Goal: Information Seeking & Learning: Learn about a topic

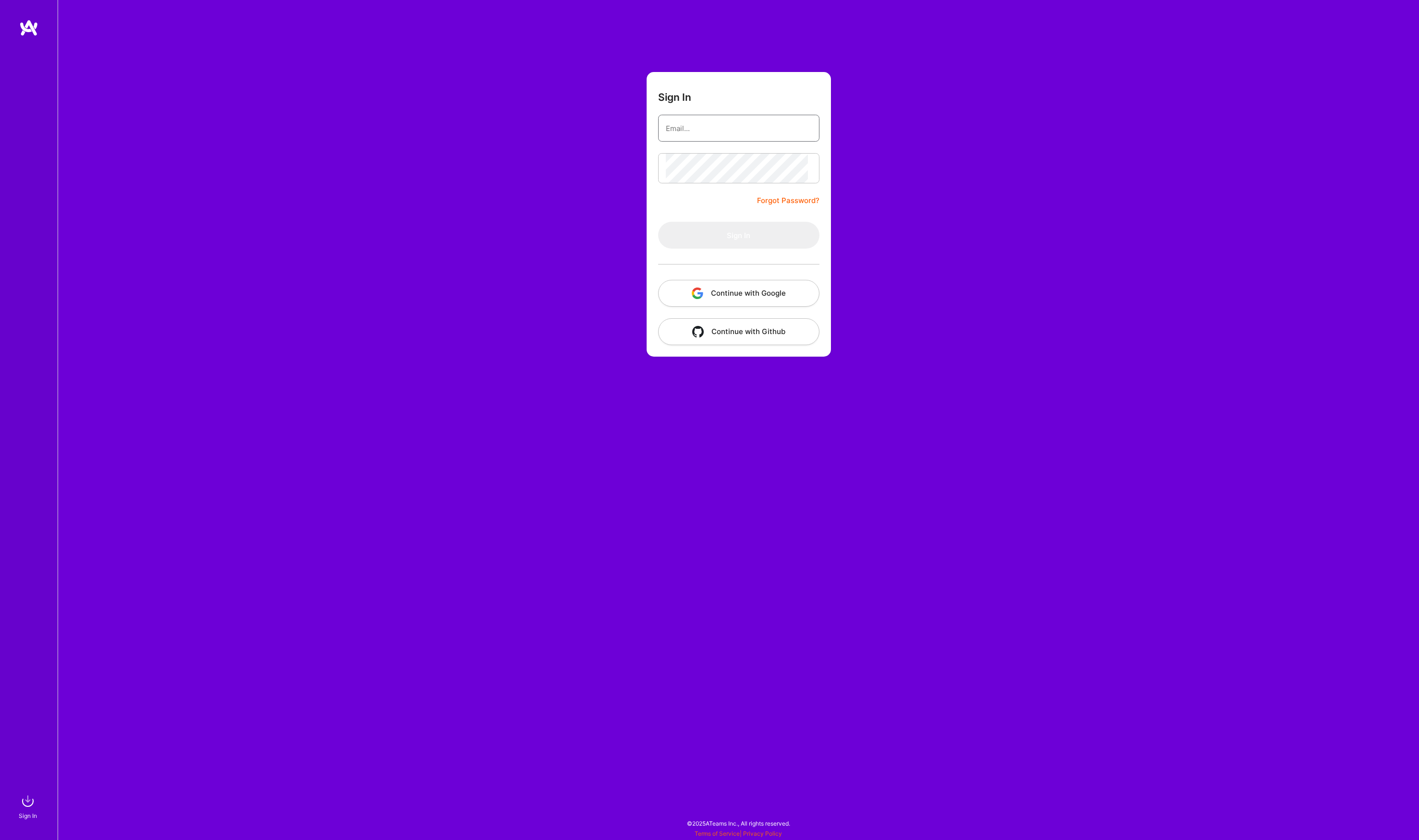
type input "[PERSON_NAME][EMAIL_ADDRESS][DOMAIN_NAME]"
click at [739, 248] on button "Sign In" at bounding box center [739, 235] width 162 height 27
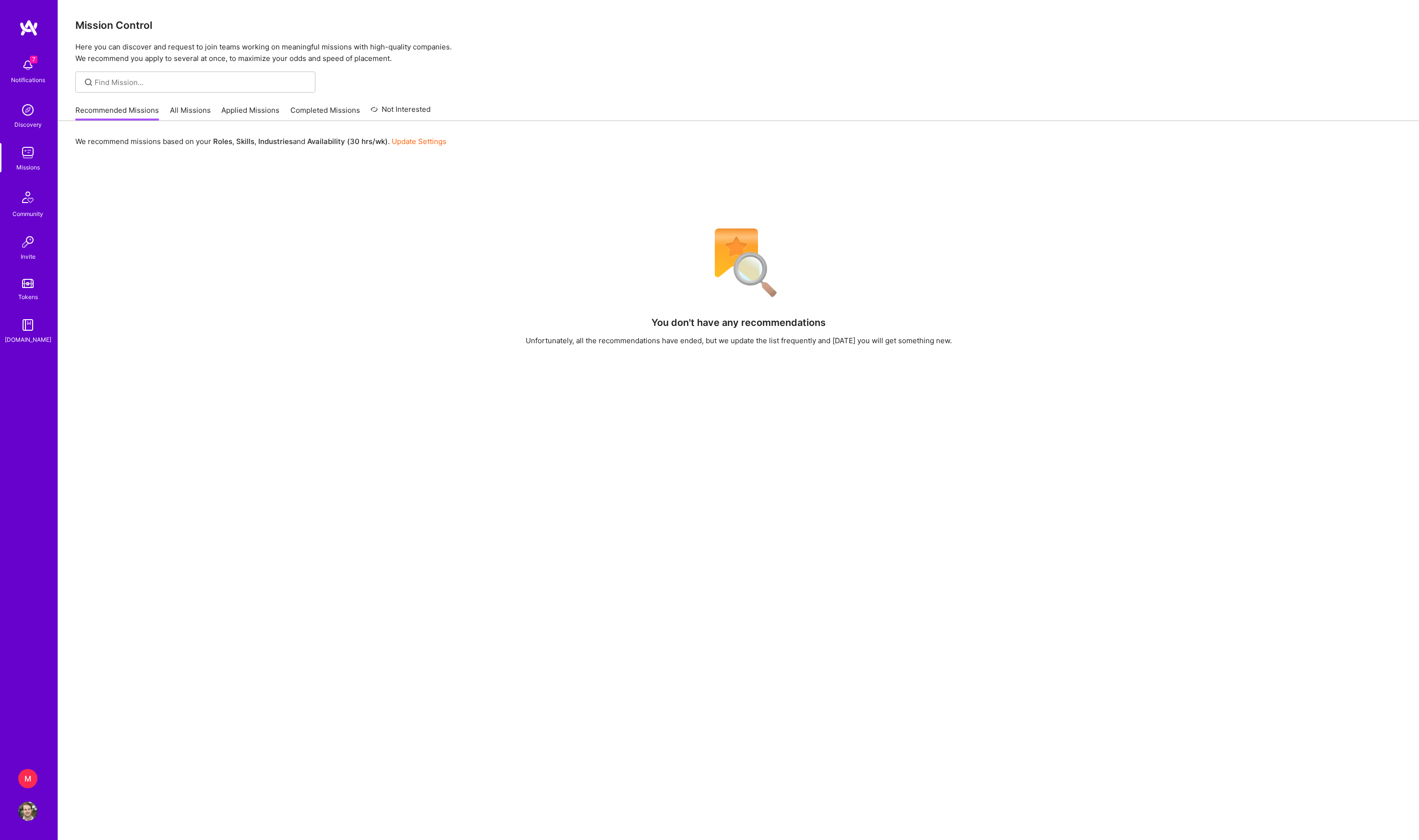
click at [20, 109] on img at bounding box center [28, 110] width 19 height 19
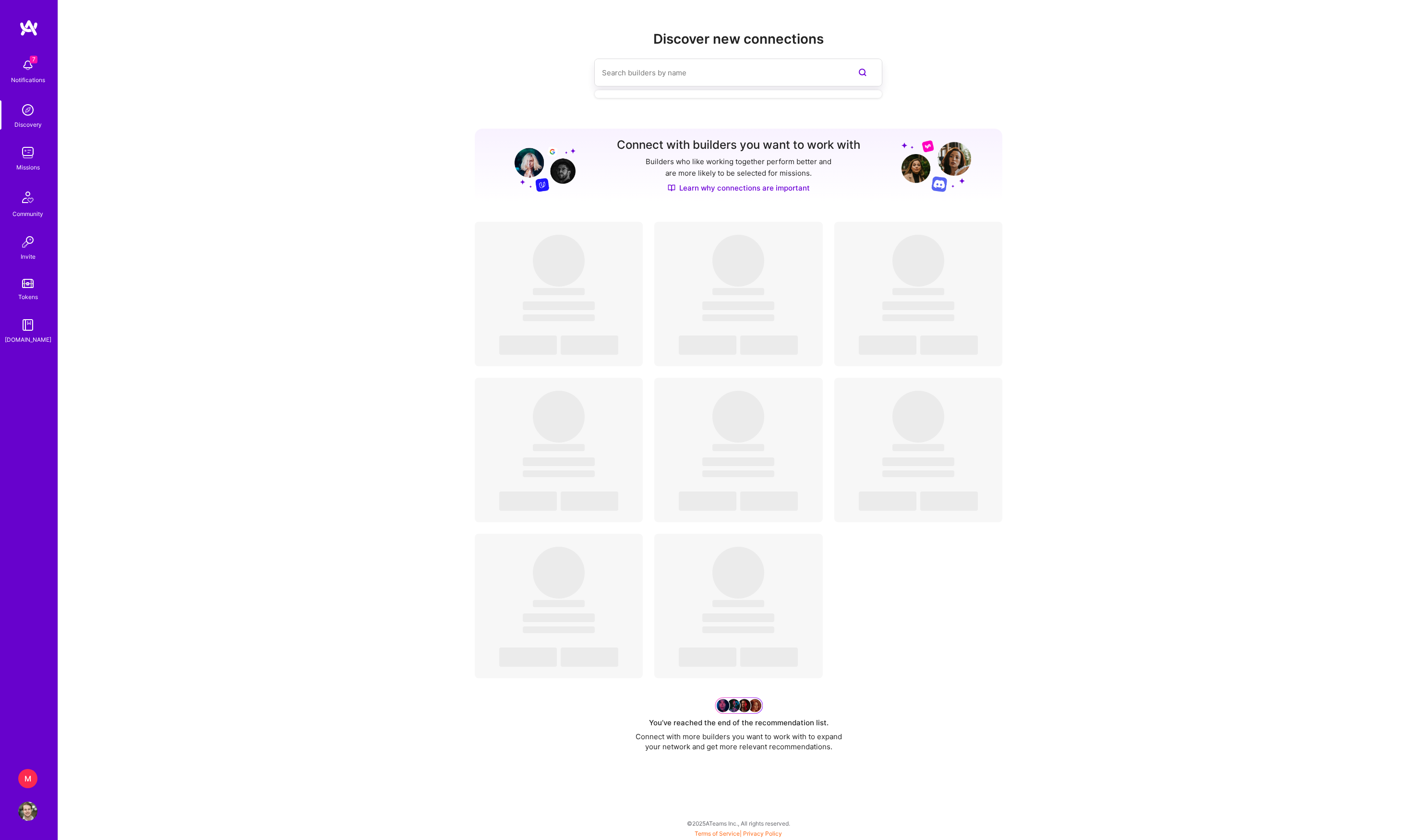
click at [653, 81] on input at bounding box center [718, 73] width 234 height 25
paste input "[PERSON_NAME]."
type input "[PERSON_NAME]"
click at [750, 129] on div "[PERSON_NAME] Members" at bounding box center [739, 129] width 287 height 34
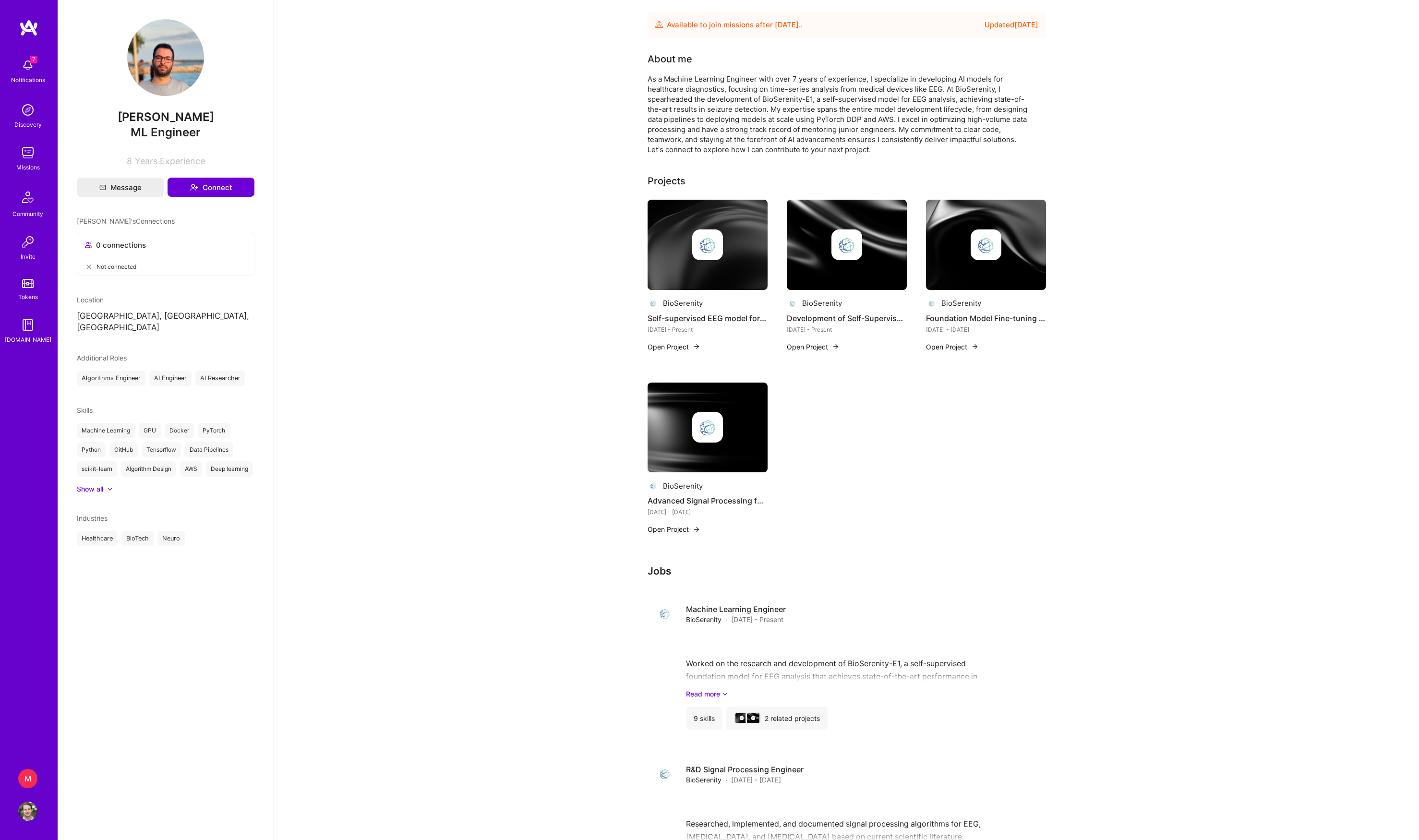
click at [367, 111] on div "Available to join missions after [DATE] . . Updated [DATE] About me As a Machin…" at bounding box center [846, 574] width 1145 height 1147
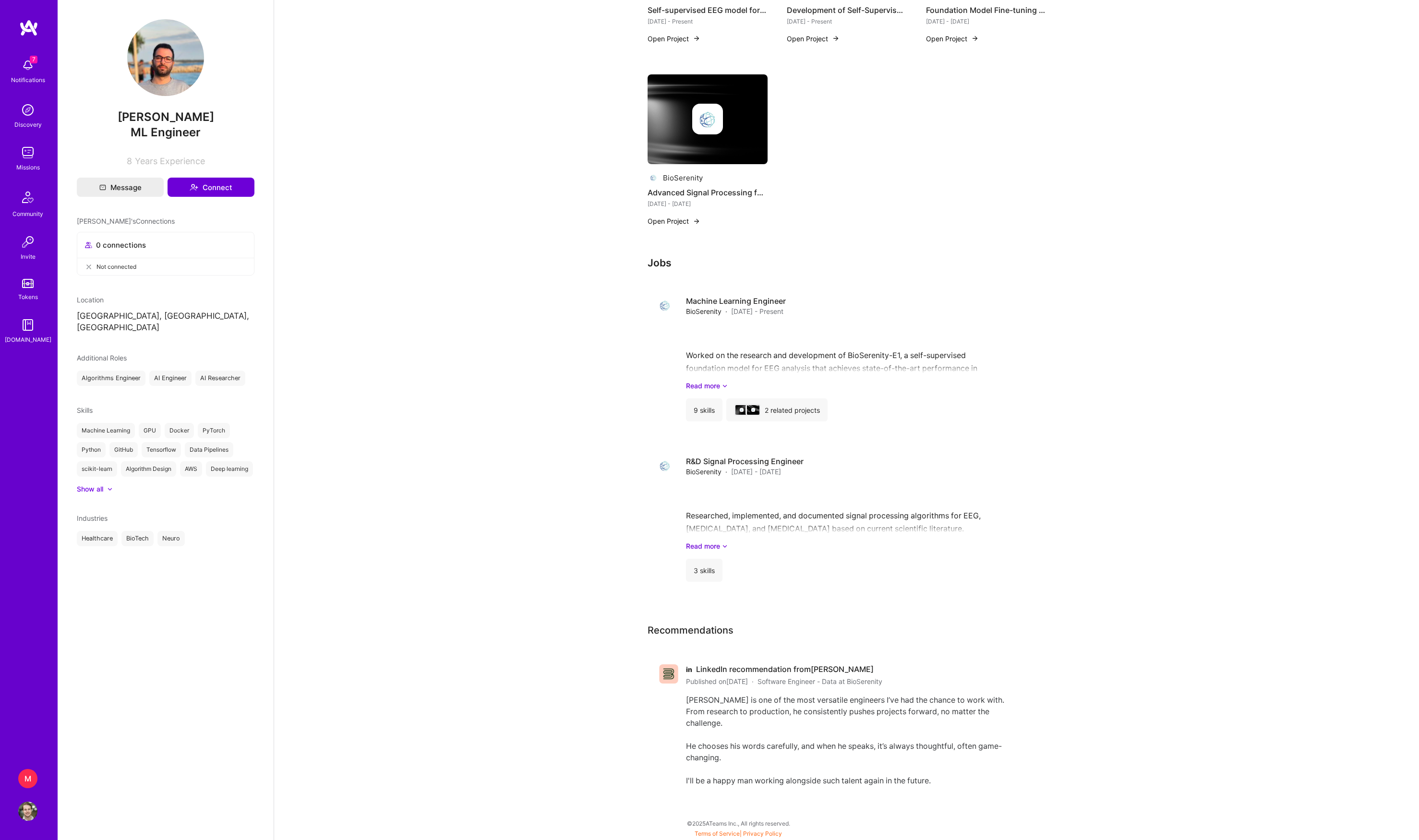
scroll to position [380, 0]
click at [712, 381] on link "Read more" at bounding box center [862, 385] width 353 height 10
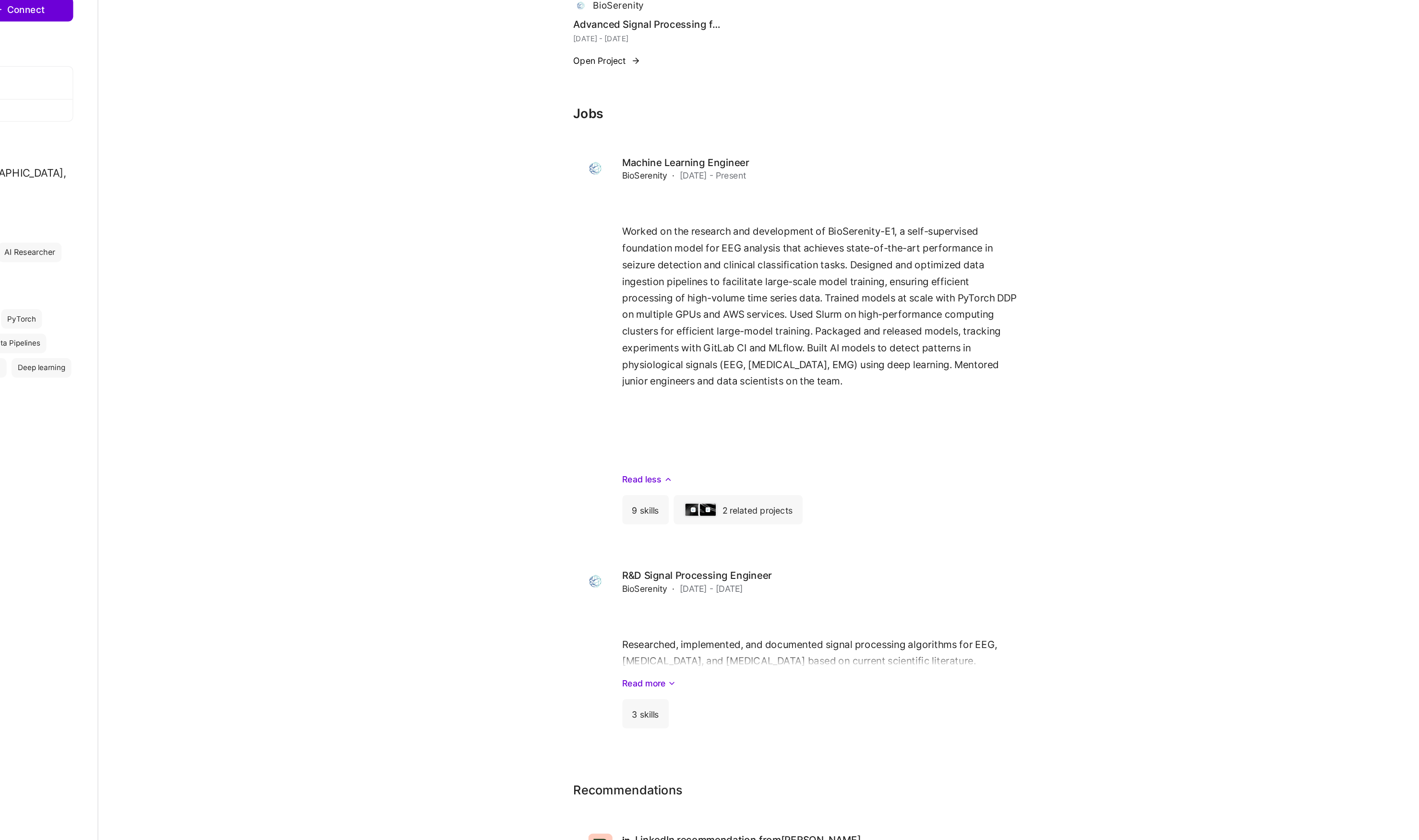
scroll to position [307, 0]
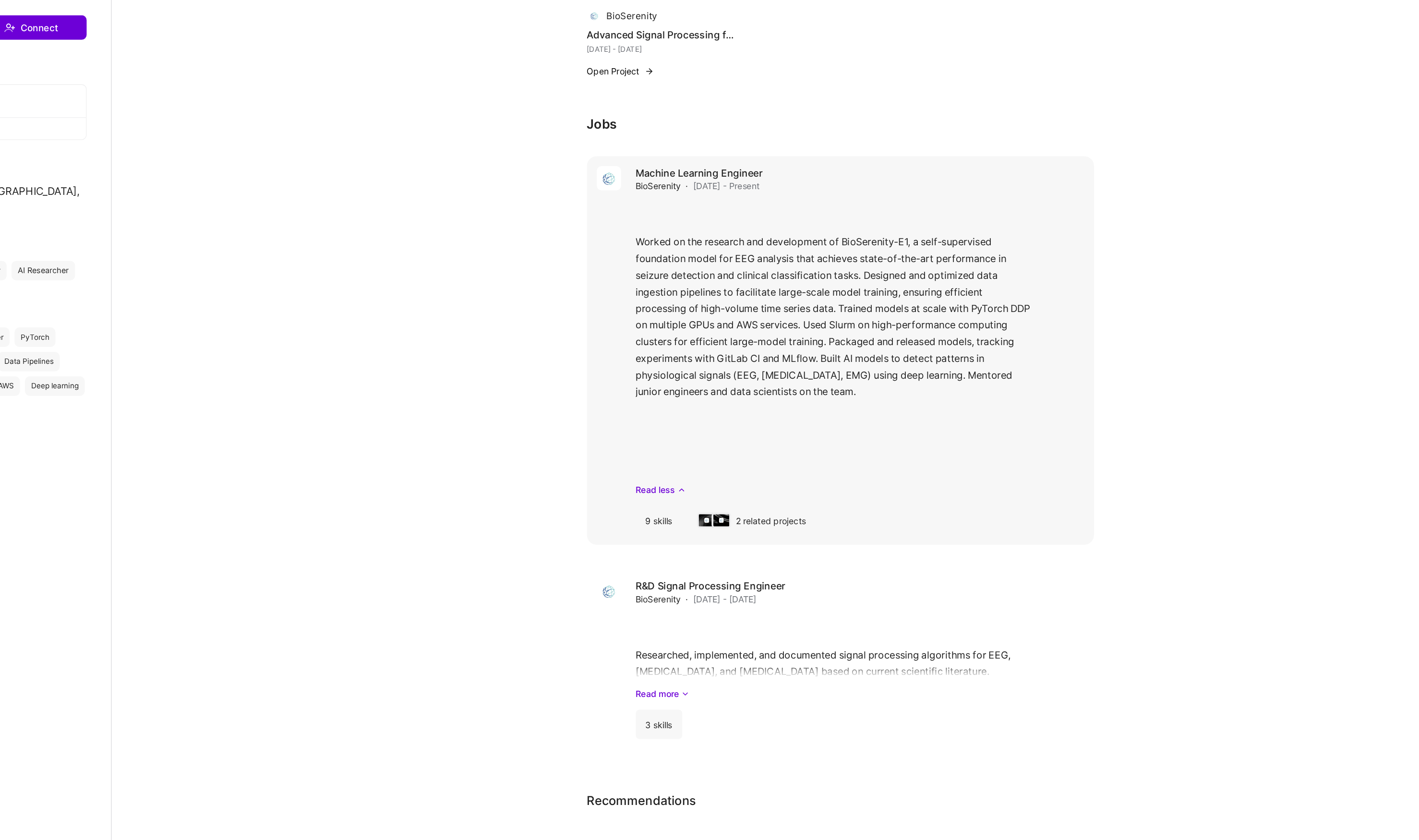
click at [686, 325] on div "Worked on the research and development of BioSerenity-E1, a self-supervised fou…" at bounding box center [862, 440] width 353 height 231
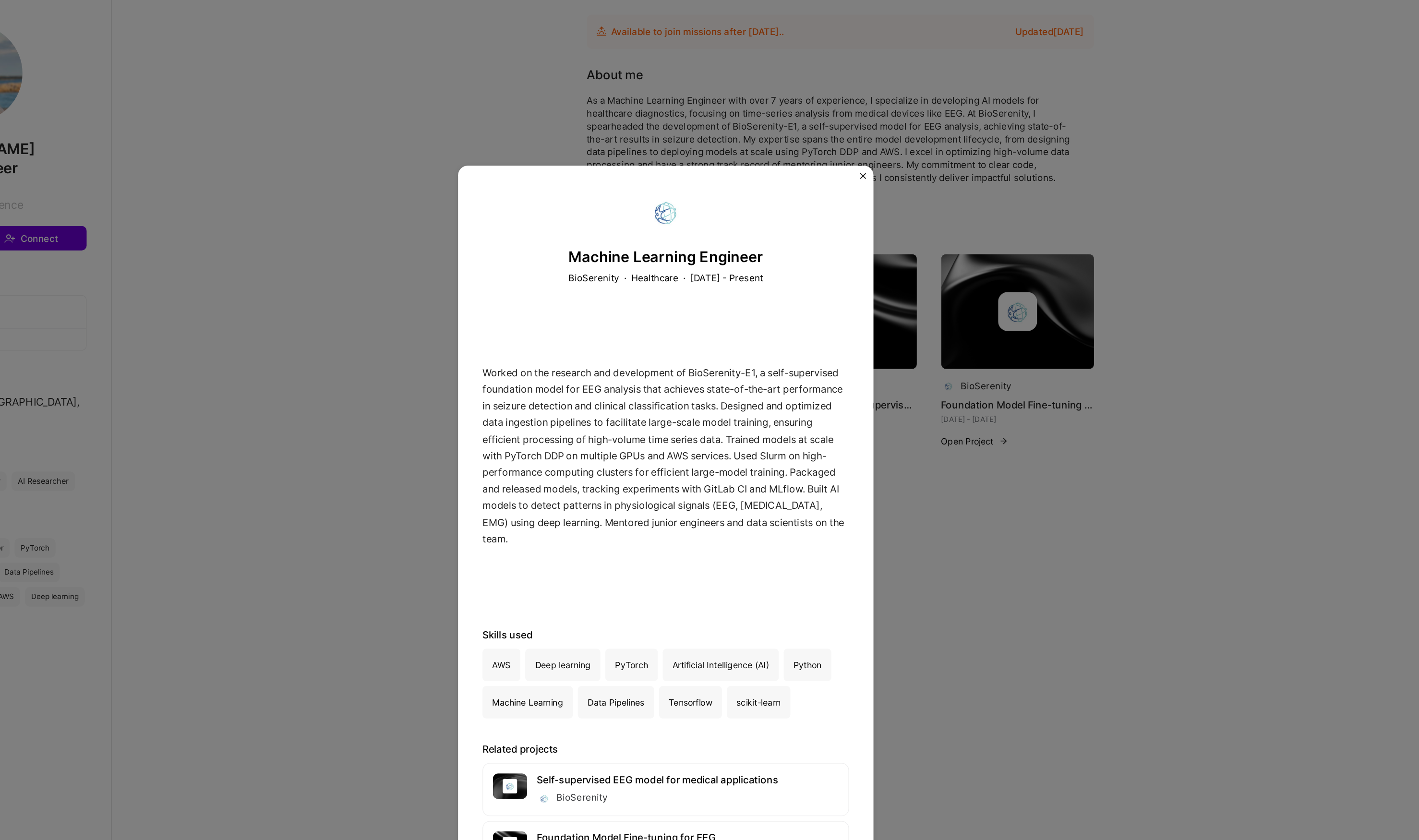
click at [785, 155] on div "Machine Learning Engineer BioSerenity · Healthcare · [DATE] - Present Worked on…" at bounding box center [710, 420] width 1419 height 840
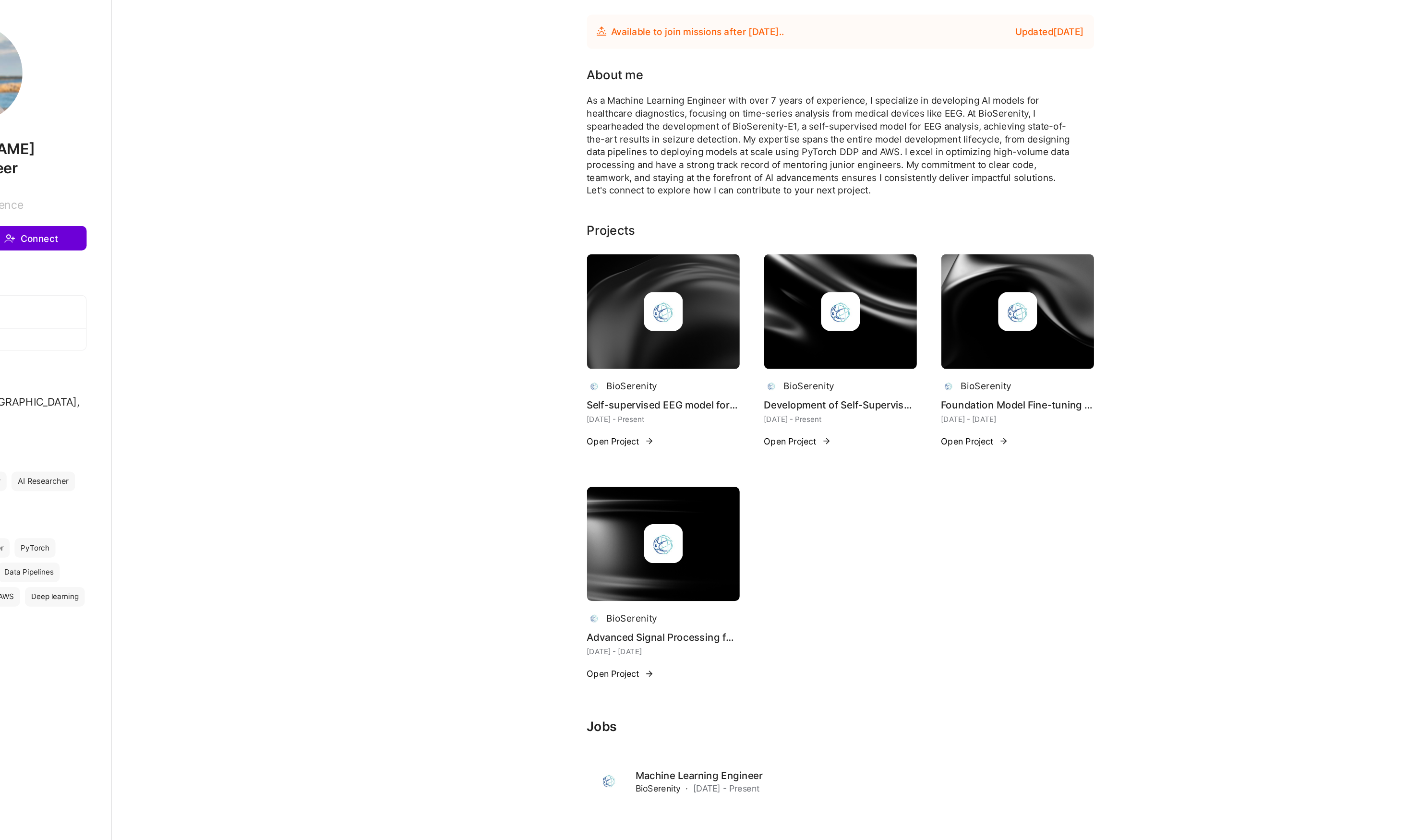
click at [663, 308] on div "BioSerenity" at bounding box center [683, 302] width 40 height 10
copy div "BioSerenity"
click at [926, 289] on img at bounding box center [986, 245] width 120 height 91
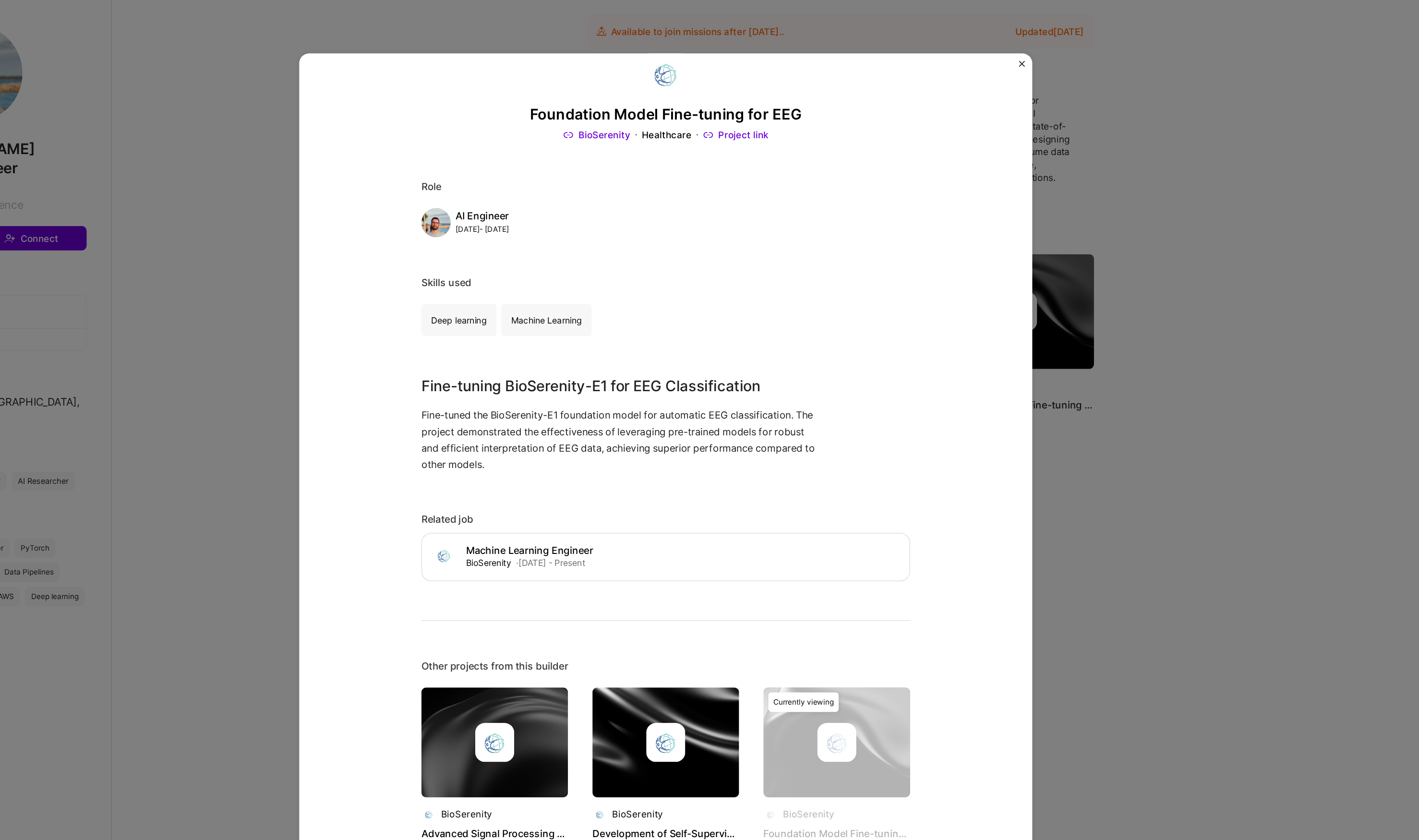
scroll to position [22, 0]
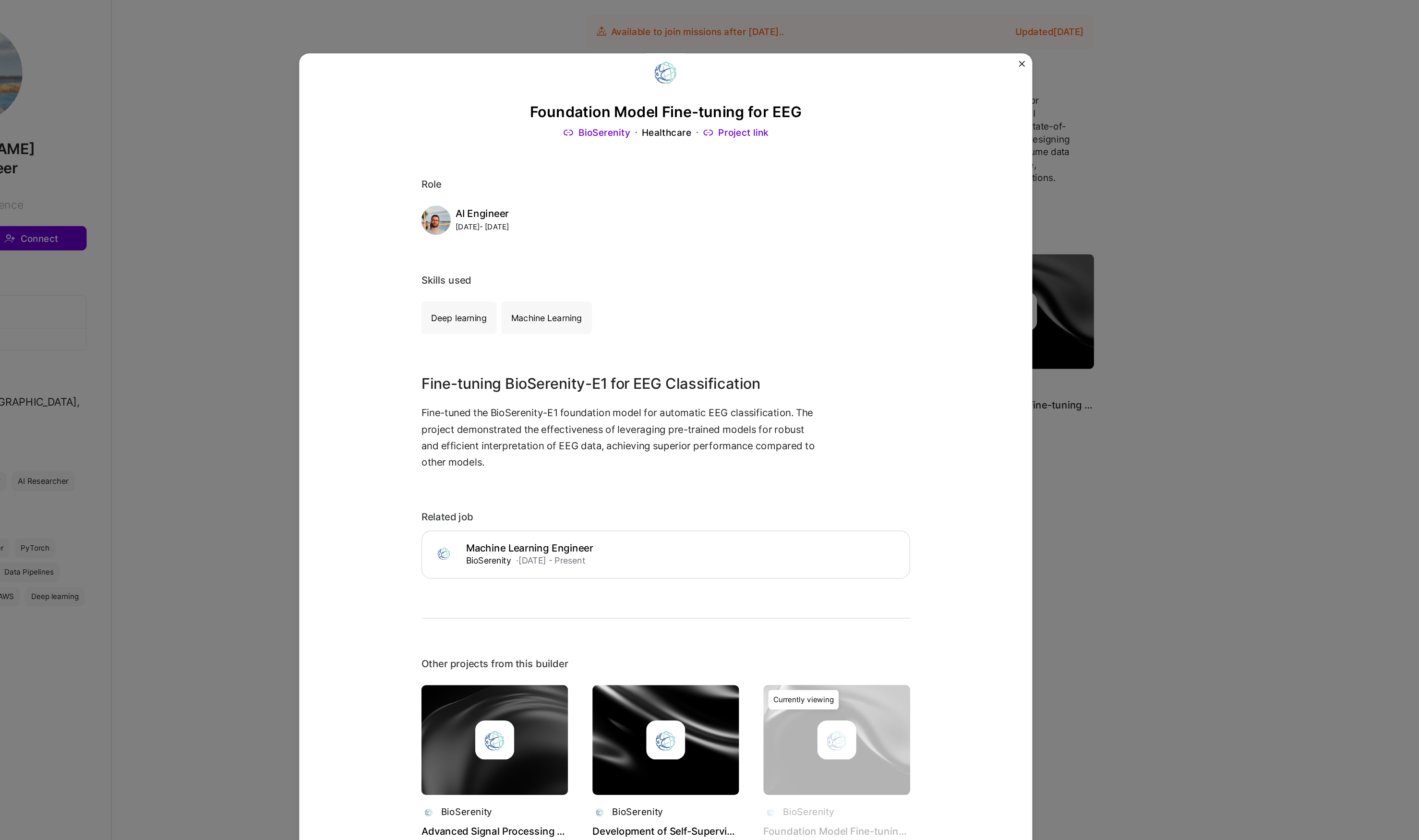
click at [739, 106] on link "Project link" at bounding box center [764, 103] width 52 height 10
